Goal: Transaction & Acquisition: Book appointment/travel/reservation

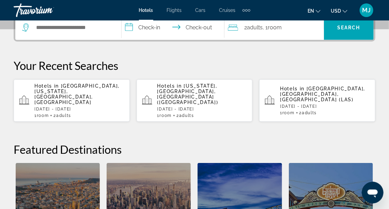
scroll to position [178, 0]
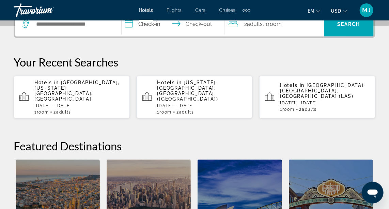
click at [97, 103] on p "[DATE] - [DATE]" at bounding box center [79, 105] width 90 height 5
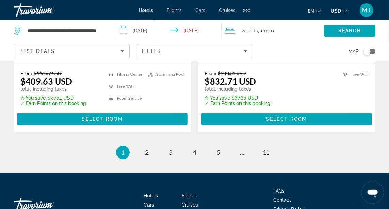
scroll to position [1506, 0]
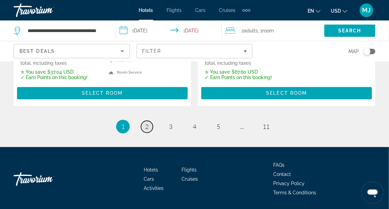
click at [146, 123] on span "2" at bounding box center [146, 126] width 3 height 7
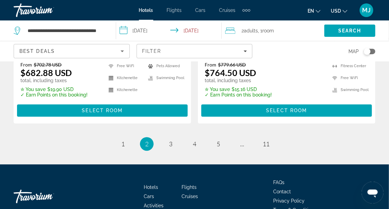
scroll to position [1506, 0]
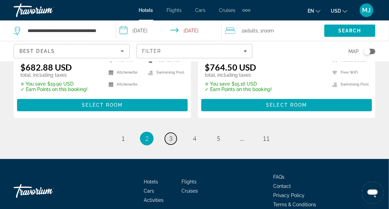
click at [171, 135] on span "3" at bounding box center [170, 138] width 3 height 7
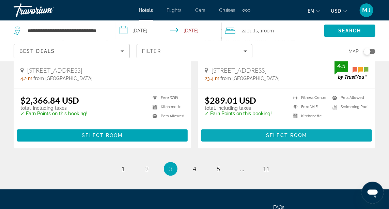
scroll to position [1419, 0]
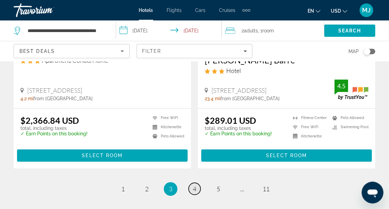
click at [195, 187] on span "4" at bounding box center [194, 188] width 3 height 7
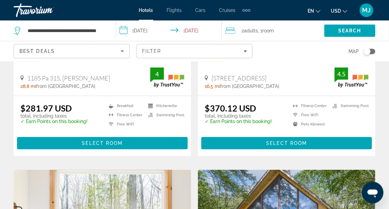
scroll to position [175, 0]
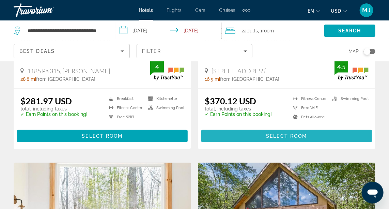
click at [286, 136] on span "Select Room" at bounding box center [286, 135] width 41 height 5
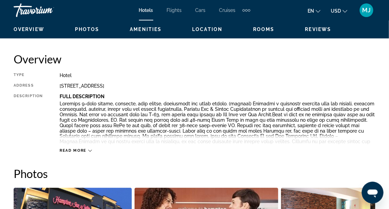
scroll to position [333, 0]
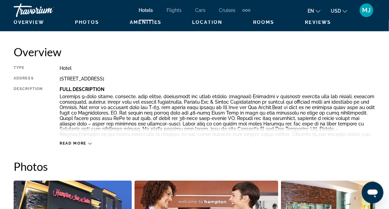
click at [88, 142] on icon "Main content" at bounding box center [90, 144] width 4 height 4
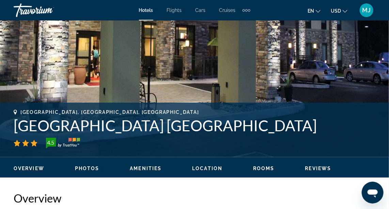
scroll to position [183, 0]
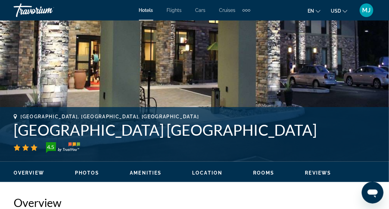
click at [260, 173] on span "Rooms" at bounding box center [263, 172] width 21 height 5
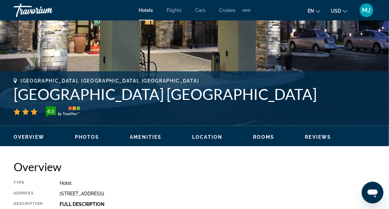
scroll to position [0, 0]
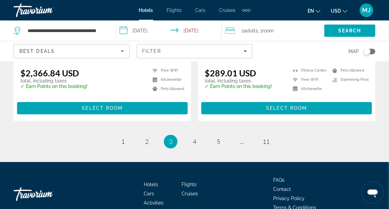
scroll to position [1491, 0]
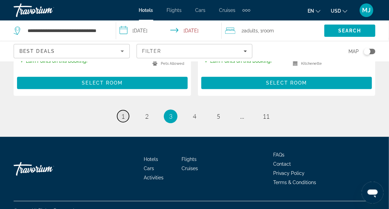
click at [124, 114] on span "1" at bounding box center [122, 115] width 3 height 7
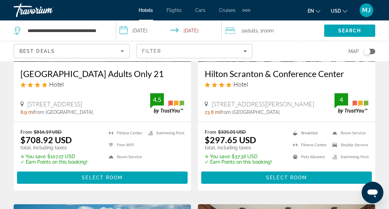
scroll to position [673, 0]
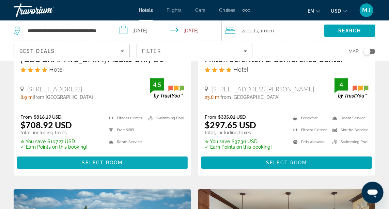
click at [110, 160] on span "Select Room" at bounding box center [102, 162] width 41 height 5
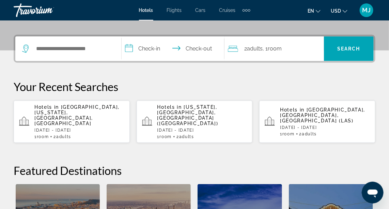
scroll to position [132, 0]
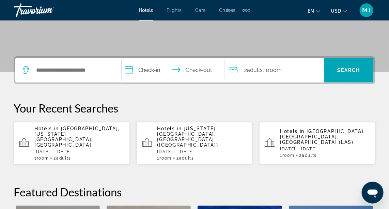
click at [66, 137] on div "Hotels in [GEOGRAPHIC_DATA], [US_STATE], [GEOGRAPHIC_DATA], [GEOGRAPHIC_DATA] […" at bounding box center [79, 143] width 90 height 35
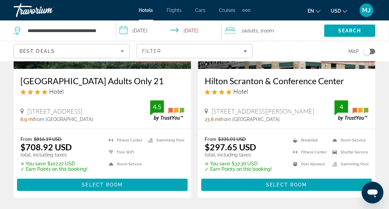
scroll to position [655, 0]
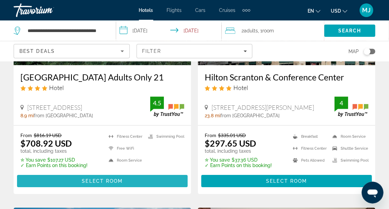
click at [98, 178] on span "Select Room" at bounding box center [102, 180] width 41 height 5
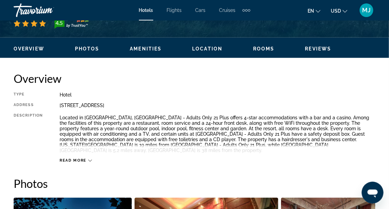
scroll to position [310, 0]
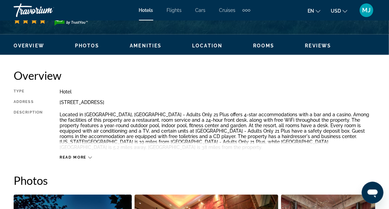
click at [88, 157] on icon "Main content" at bounding box center [90, 158] width 4 height 4
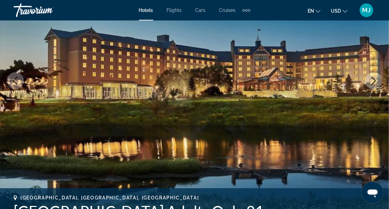
scroll to position [0, 0]
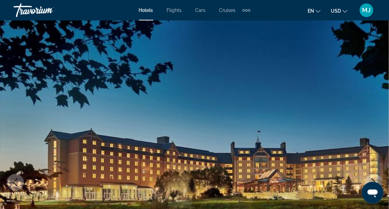
drag, startPoint x: 389, startPoint y: 13, endPoint x: 388, endPoint y: -1, distance: 14.0
click at [388, 0] on html "Skip to main content Hotels Flights Cars Cruises Activities Hotels Flights Cars…" at bounding box center [194, 104] width 389 height 209
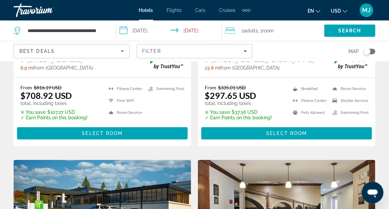
scroll to position [706, 0]
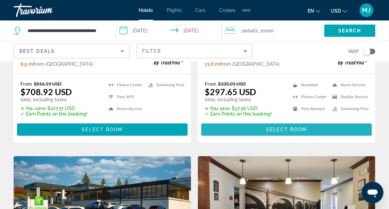
click at [299, 127] on span "Select Room" at bounding box center [286, 129] width 41 height 5
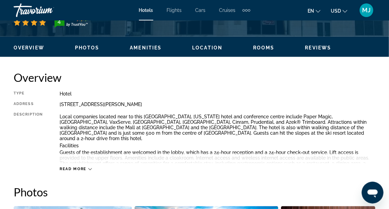
scroll to position [309, 0]
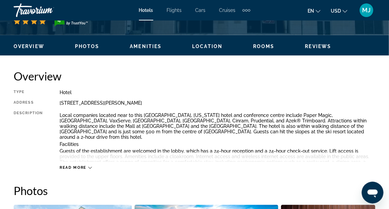
click at [88, 168] on icon "Main content" at bounding box center [90, 168] width 4 height 4
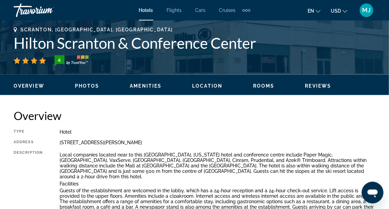
scroll to position [257, 0]
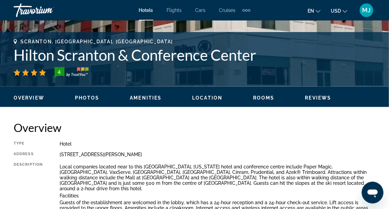
click at [318, 96] on span "Reviews" at bounding box center [318, 97] width 26 height 5
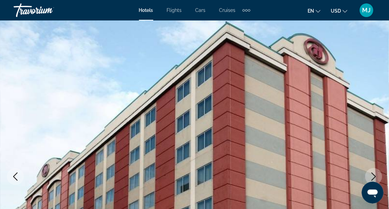
scroll to position [0, 0]
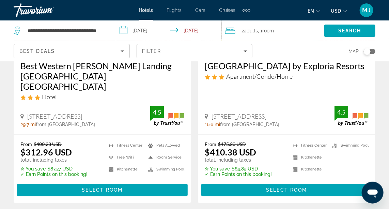
scroll to position [402, 0]
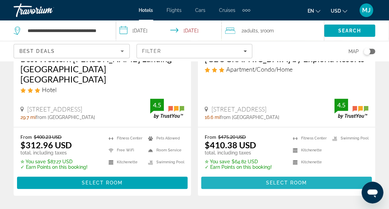
click at [296, 180] on span "Select Room" at bounding box center [286, 182] width 41 height 5
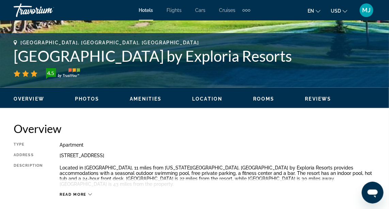
scroll to position [269, 0]
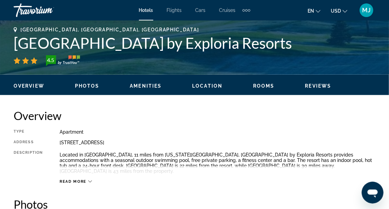
click at [88, 180] on icon "Main content" at bounding box center [90, 181] width 4 height 2
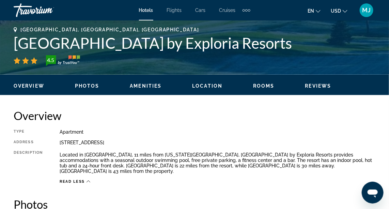
click at [265, 89] on div "Overview Photos Amenities Location Rooms Reviews Modify Dates" at bounding box center [194, 85] width 389 height 21
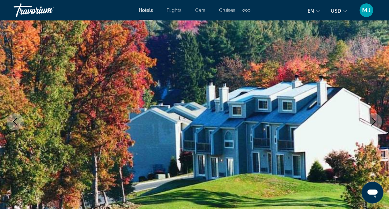
scroll to position [0, 0]
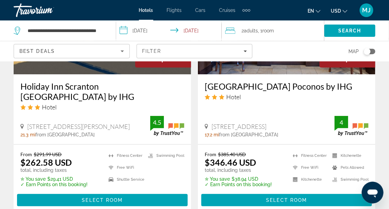
scroll to position [901, 0]
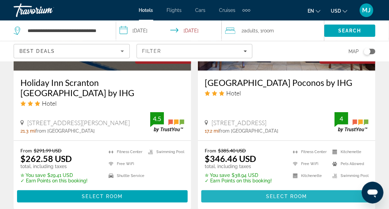
click at [283, 193] on span "Select Room" at bounding box center [286, 195] width 41 height 5
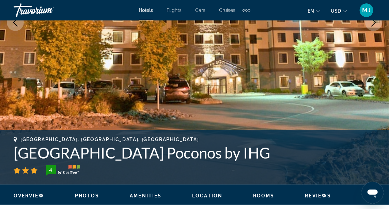
scroll to position [161, 0]
